Goal: Information Seeking & Learning: Learn about a topic

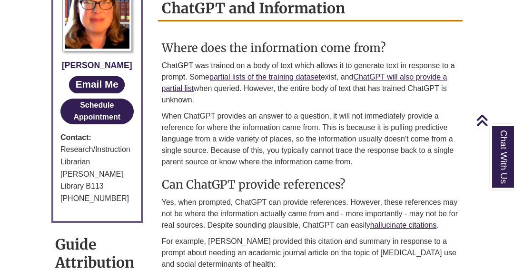
scroll to position [476, 0]
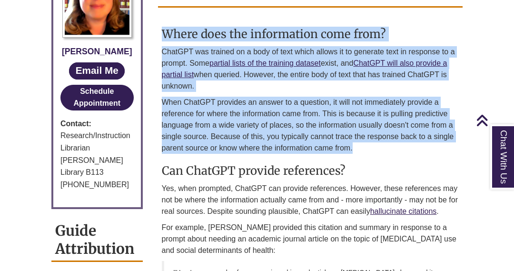
drag, startPoint x: 165, startPoint y: 30, endPoint x: 353, endPoint y: 151, distance: 223.3
copy div "Where does the information come from? ChatGPT was trained on a body of text whi…"
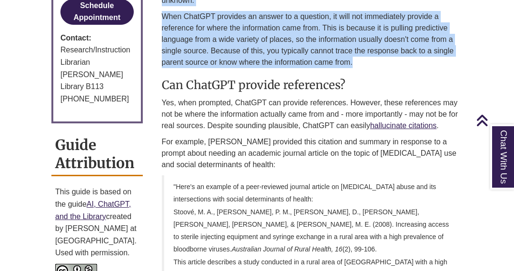
scroll to position [571, 0]
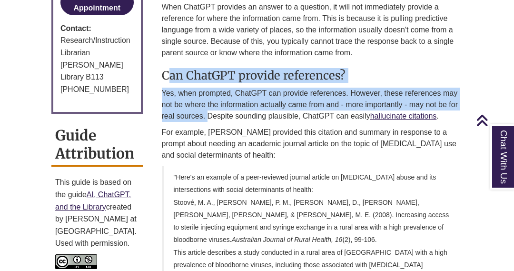
drag, startPoint x: 166, startPoint y: 72, endPoint x: 208, endPoint y: 117, distance: 61.3
click at [208, 117] on div "Where does the information come from? ChatGPT was trained on a body of text whi…" at bounding box center [311, 239] width 298 height 635
click at [215, 109] on p "Yes, when prompted, ChatGPT can provide references. However, these references m…" at bounding box center [311, 105] width 298 height 34
drag, startPoint x: 206, startPoint y: 111, endPoint x: 162, endPoint y: 79, distance: 54.1
click at [162, 78] on div "Where does the information come from? ChatGPT was trained on a body of text whi…" at bounding box center [311, 239] width 298 height 635
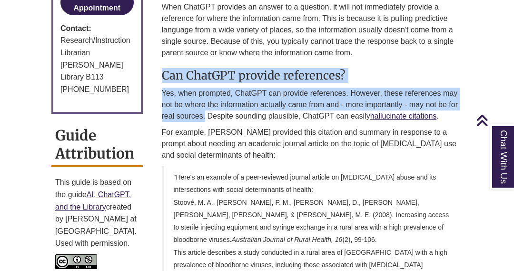
copy div "Can ChatGPT provide references? Yes, when prompted, ChatGPT can provide referen…"
